Goal: Check status: Check status

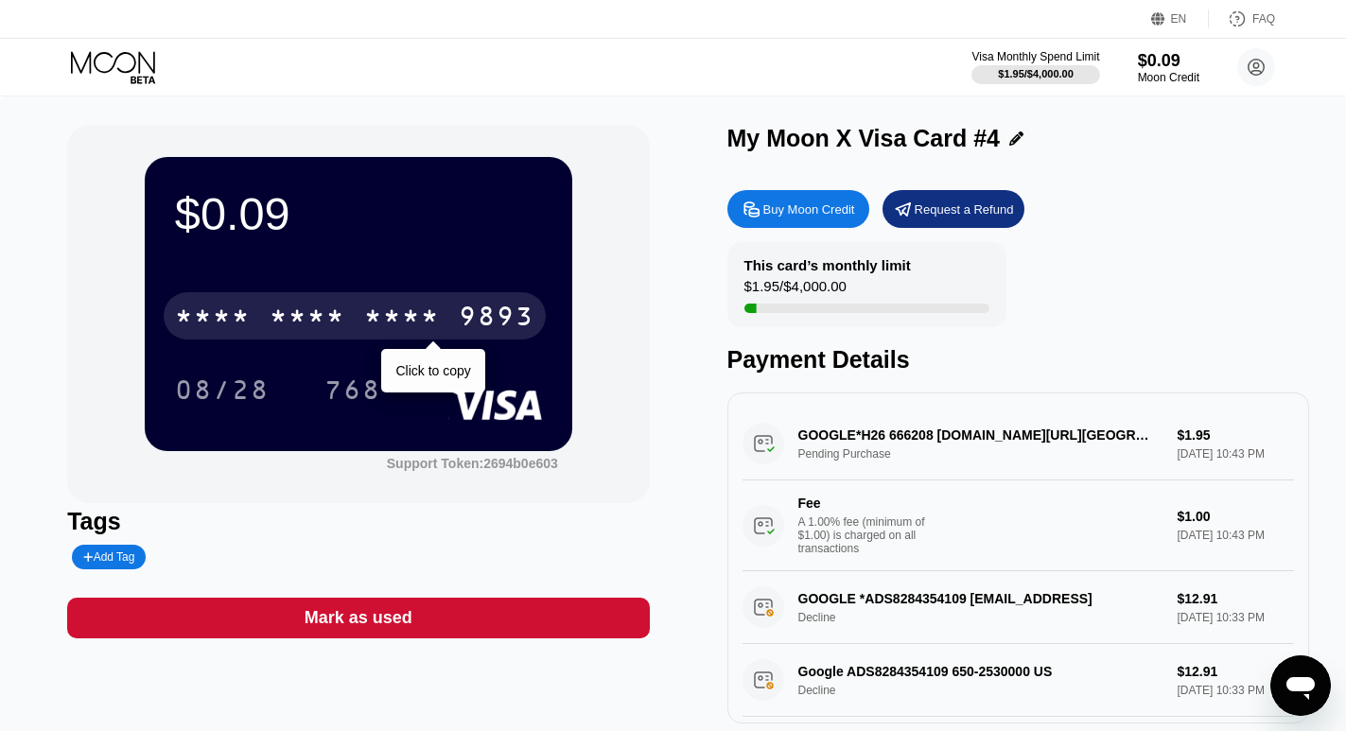
click at [446, 324] on div "* * * * * * * * * * * * 9893" at bounding box center [355, 315] width 382 height 47
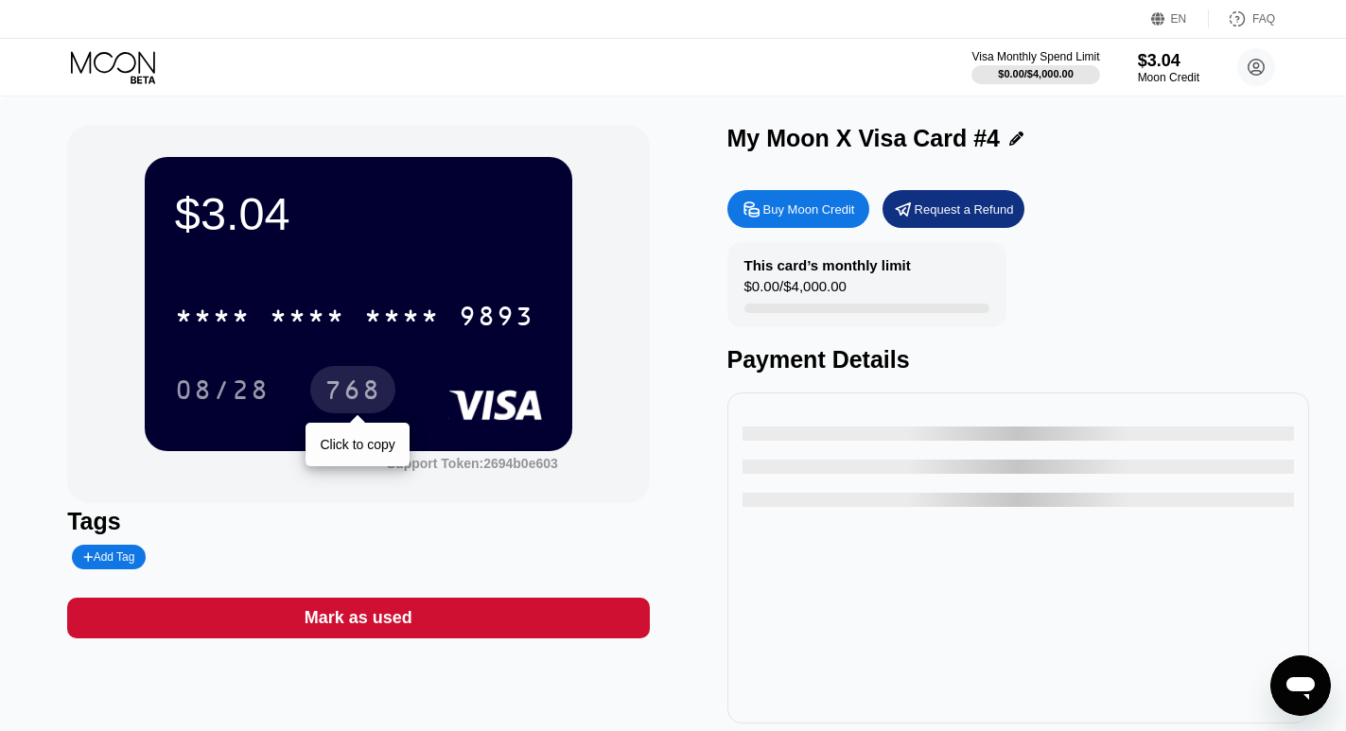
click at [365, 387] on div "768" at bounding box center [352, 392] width 57 height 30
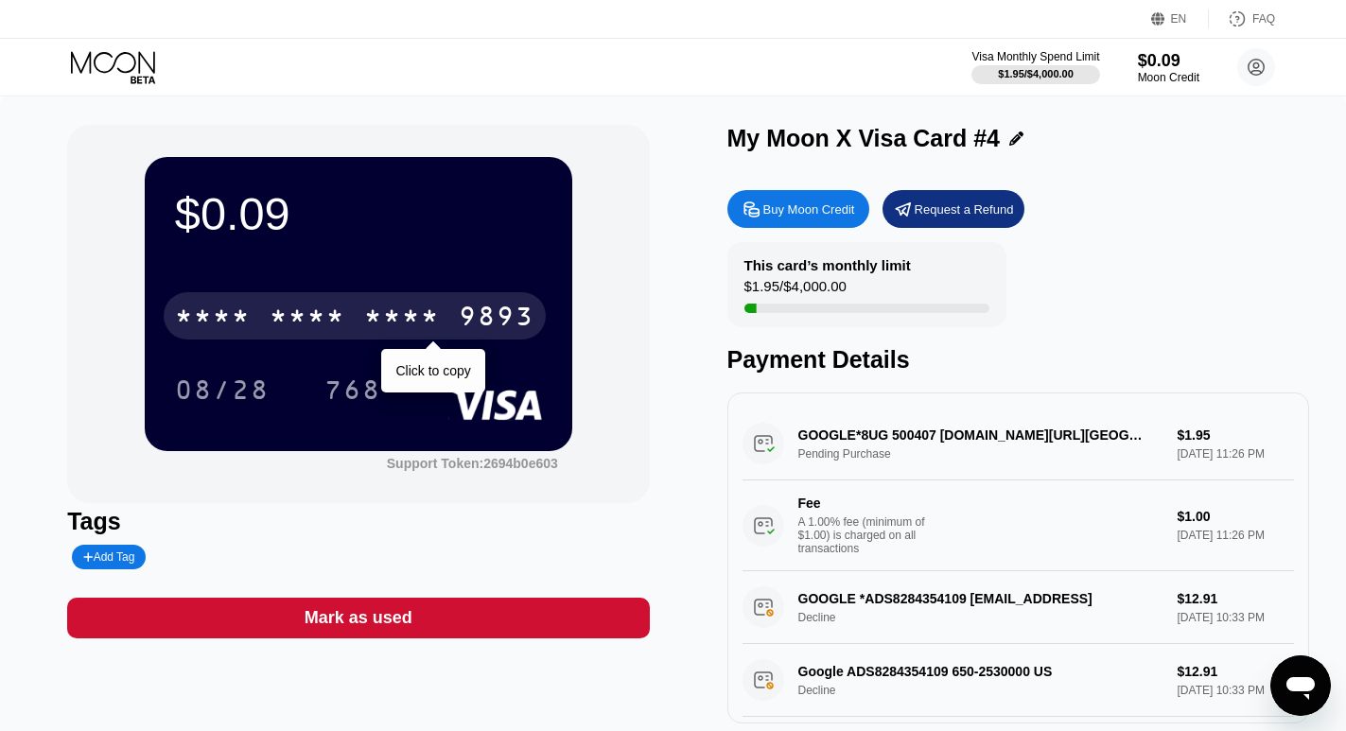
click at [411, 329] on div "* * * *" at bounding box center [402, 319] width 76 height 30
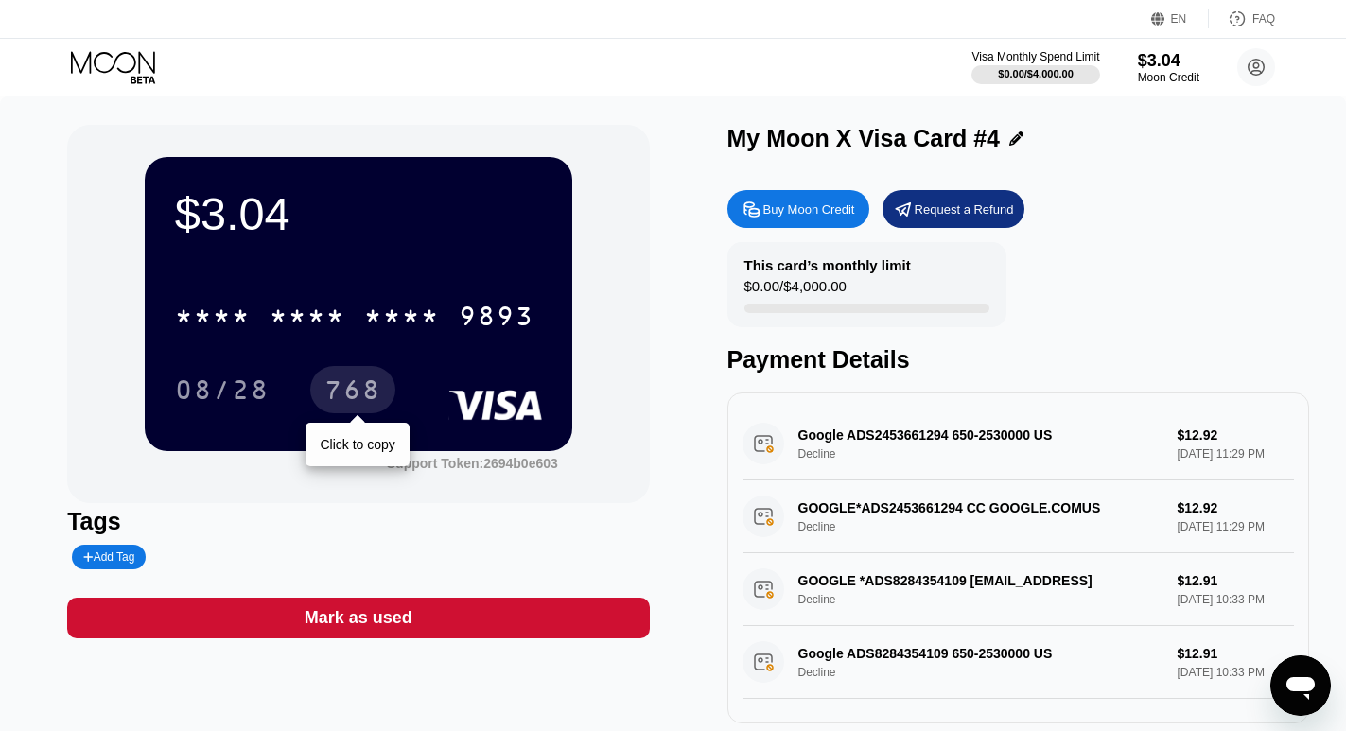
click at [345, 403] on div "768" at bounding box center [352, 392] width 57 height 30
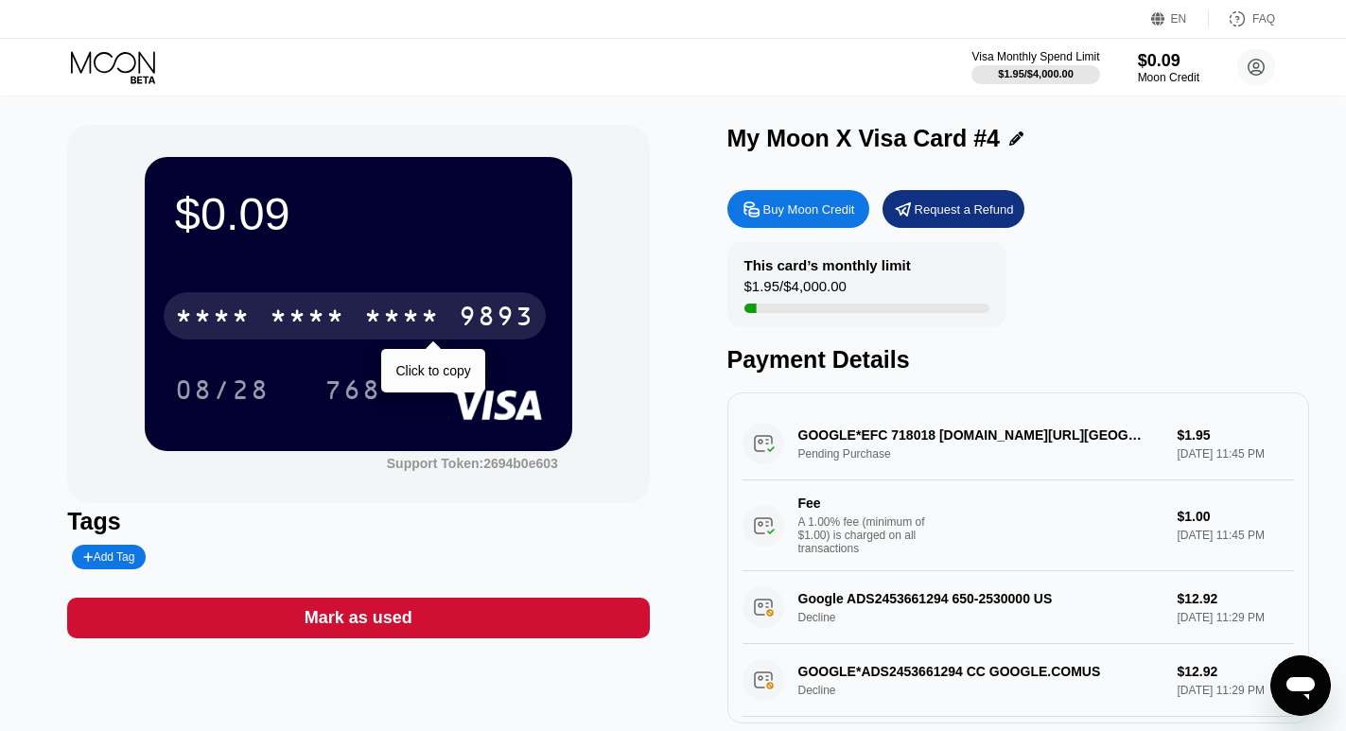
click at [399, 327] on div "* * * *" at bounding box center [402, 319] width 76 height 30
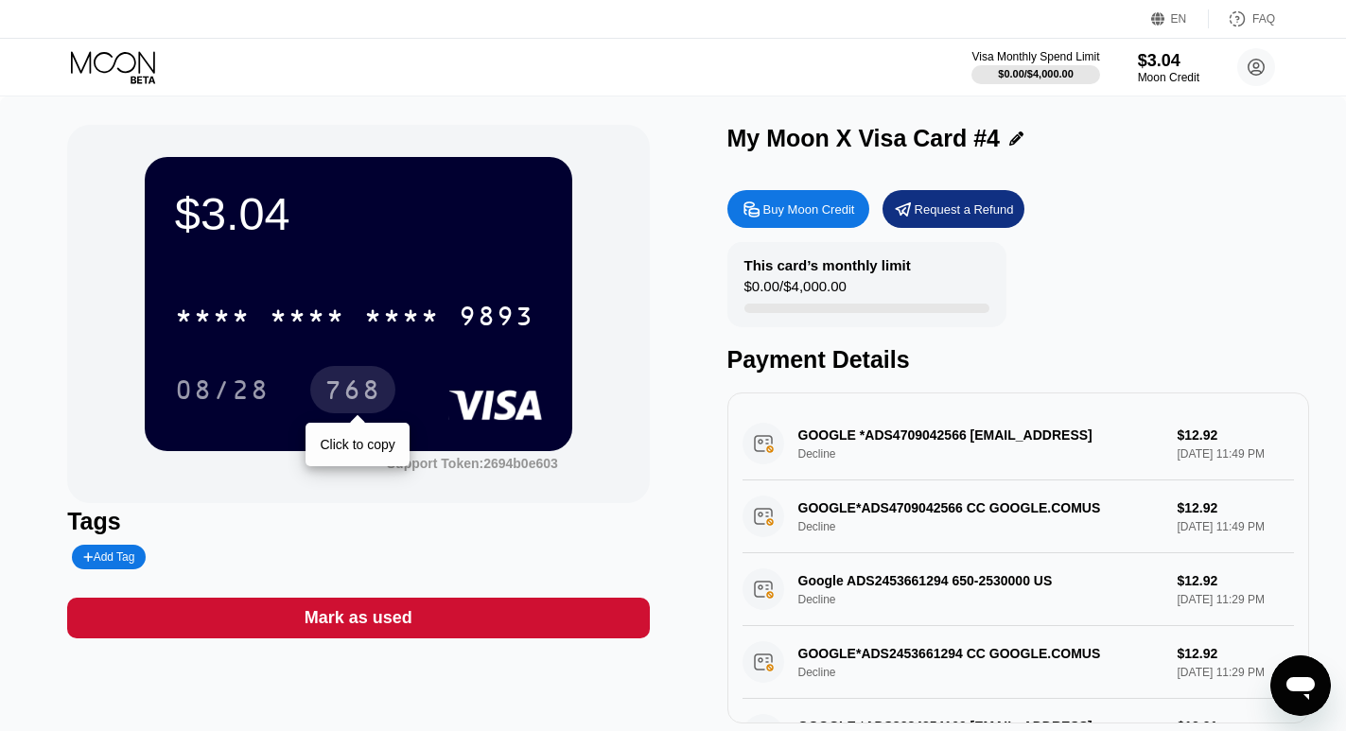
click at [377, 389] on div "768" at bounding box center [352, 392] width 57 height 30
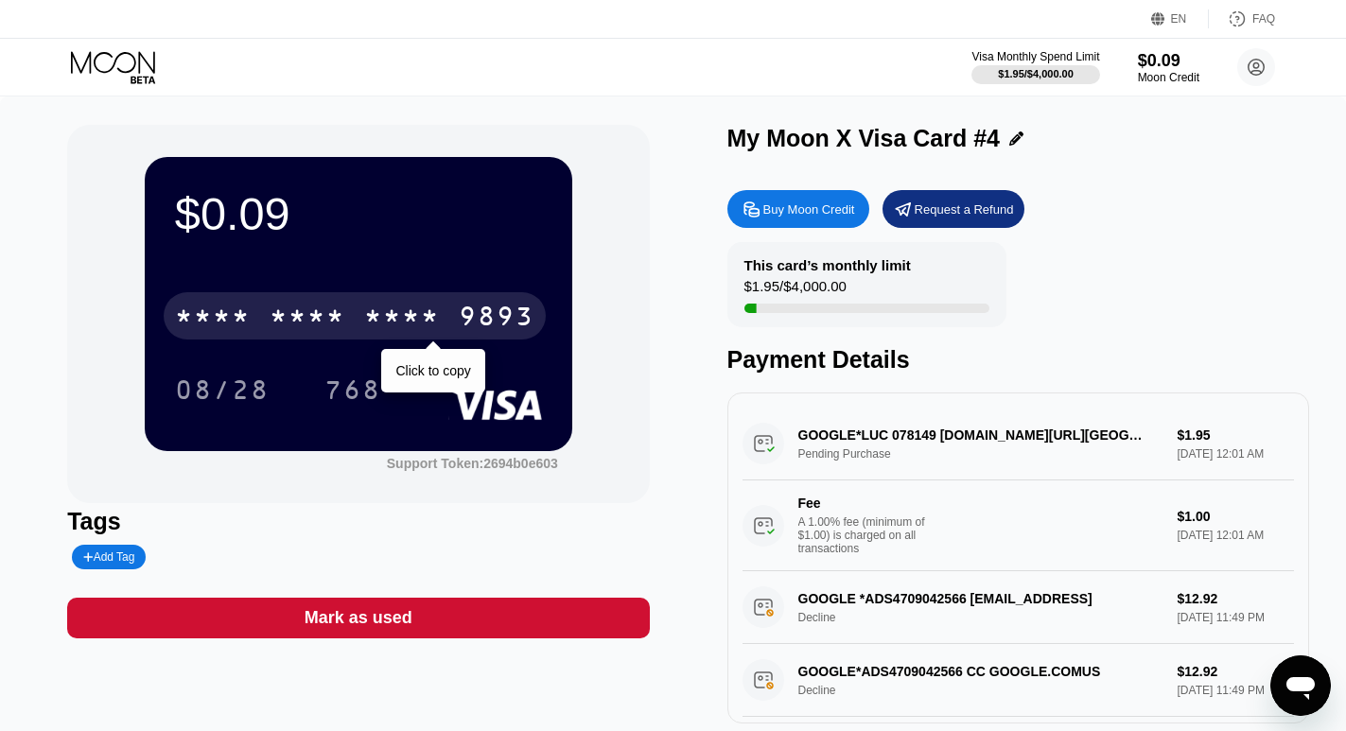
click at [414, 319] on div "* * * *" at bounding box center [402, 319] width 76 height 30
